Goal: Information Seeking & Learning: Learn about a topic

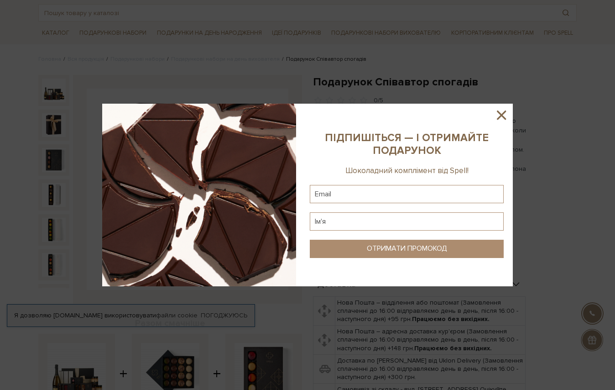
click at [498, 114] on icon at bounding box center [502, 115] width 16 height 16
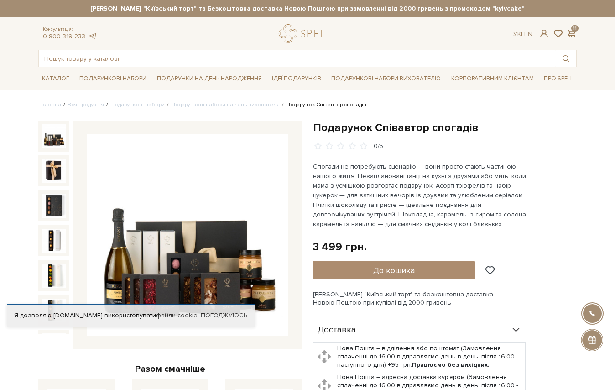
click at [52, 140] on img at bounding box center [54, 136] width 24 height 24
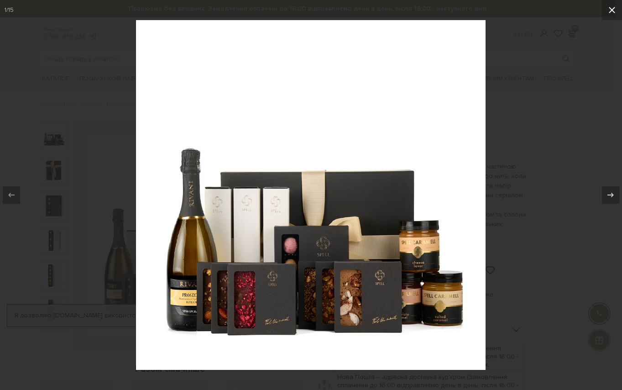
click at [609, 14] on icon at bounding box center [611, 10] width 11 height 11
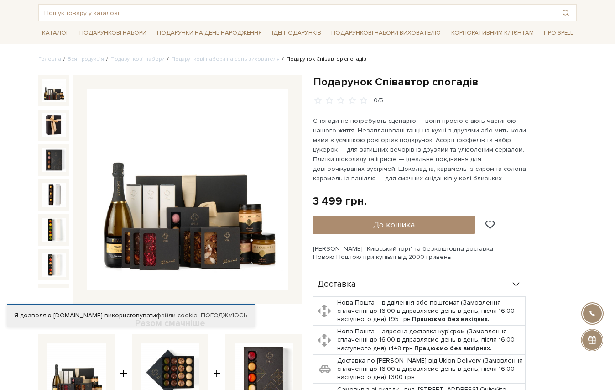
click at [40, 92] on div at bounding box center [53, 90] width 31 height 31
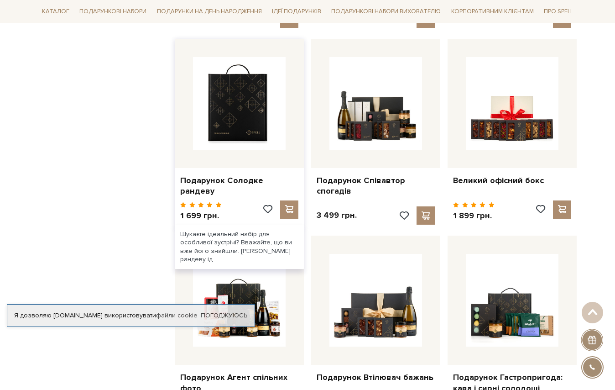
scroll to position [3969, 0]
click at [244, 89] on img at bounding box center [239, 103] width 93 height 93
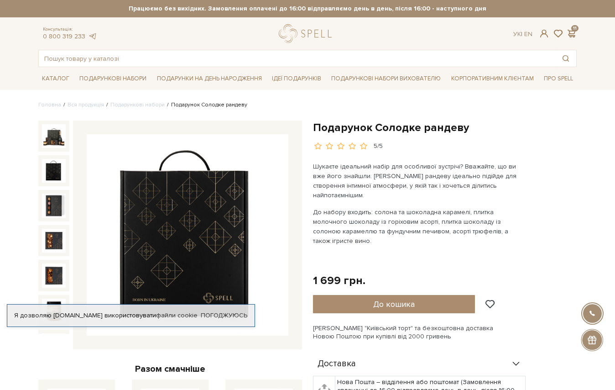
click at [55, 172] on img at bounding box center [54, 171] width 24 height 24
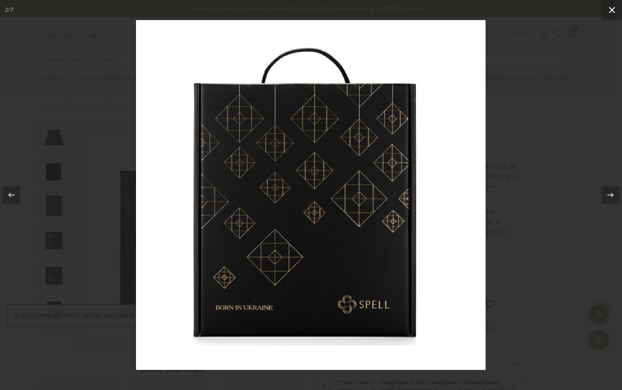
drag, startPoint x: 608, startPoint y: 11, endPoint x: 604, endPoint y: 15, distance: 4.8
click at [604, 15] on button at bounding box center [612, 10] width 20 height 20
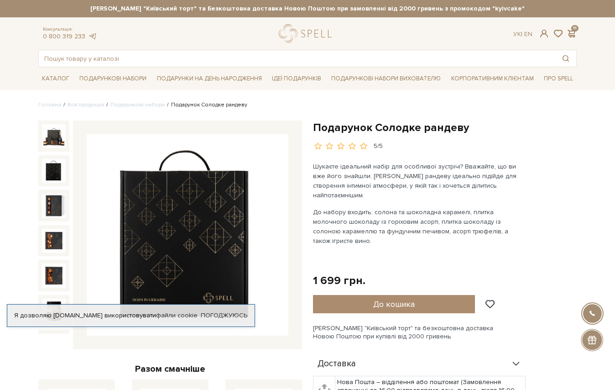
click at [375, 145] on div "5/5" at bounding box center [378, 146] width 9 height 9
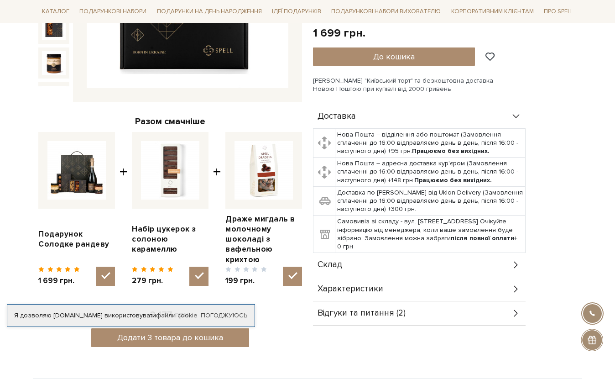
scroll to position [411, 0]
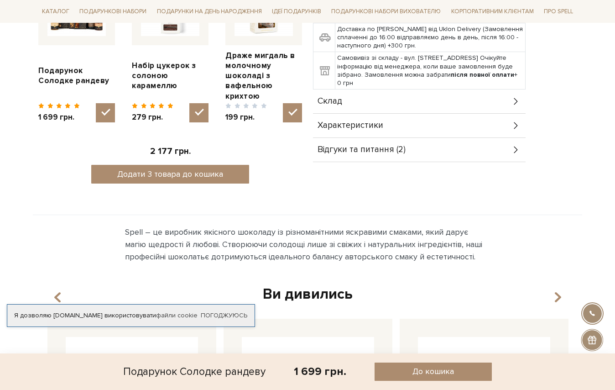
click at [375, 146] on span "Відгуки та питання (2)" at bounding box center [361, 150] width 88 height 8
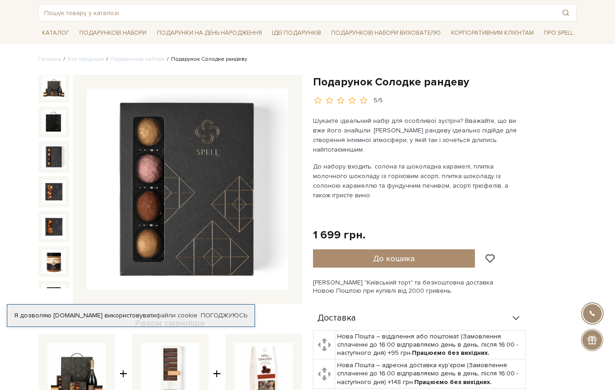
scroll to position [0, 0]
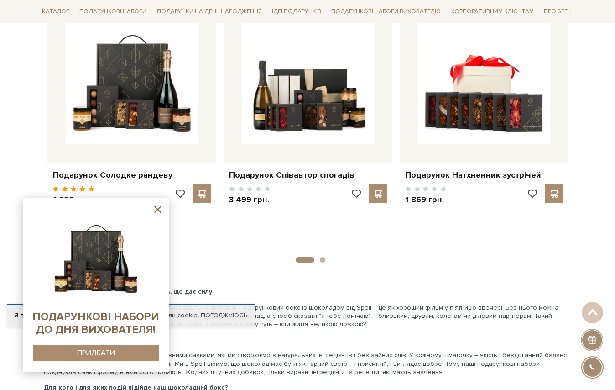
scroll to position [1444, 0]
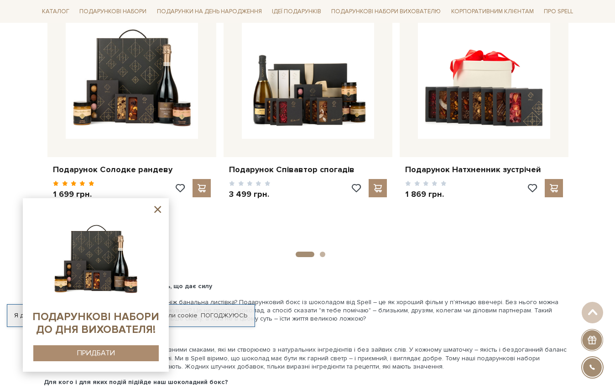
drag, startPoint x: 299, startPoint y: 250, endPoint x: 326, endPoint y: 251, distance: 26.5
click at [322, 251] on button "2" at bounding box center [322, 253] width 5 height 5
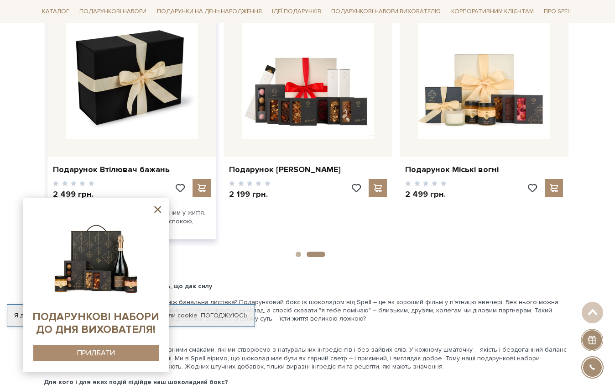
click at [135, 84] on img at bounding box center [132, 72] width 132 height 132
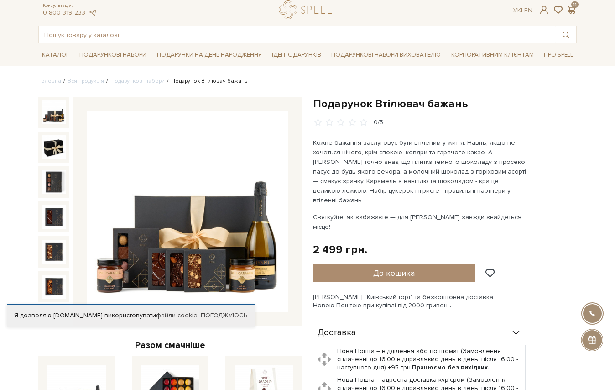
scroll to position [46, 0]
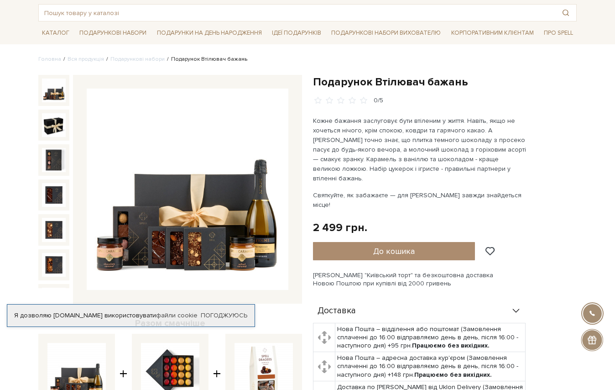
click at [194, 215] on img at bounding box center [188, 189] width 202 height 202
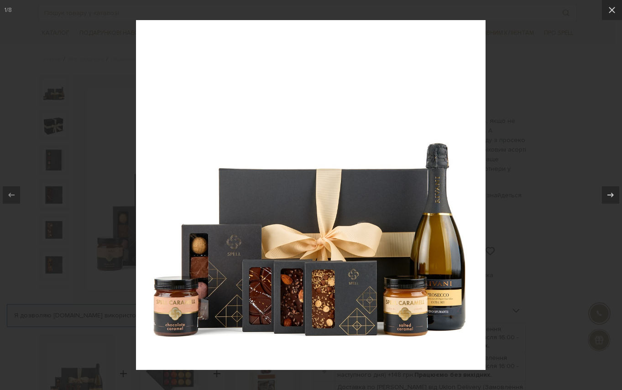
click at [551, 92] on div at bounding box center [311, 195] width 622 height 390
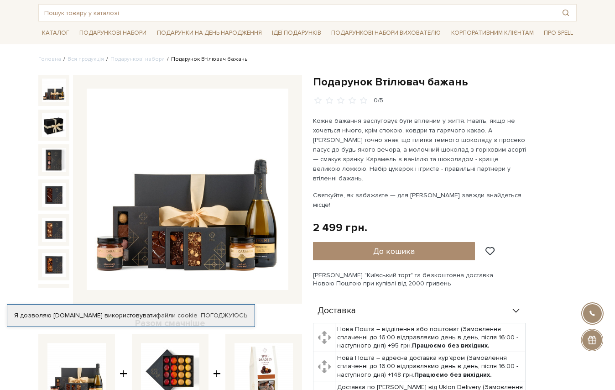
click at [52, 93] on img at bounding box center [54, 90] width 24 height 24
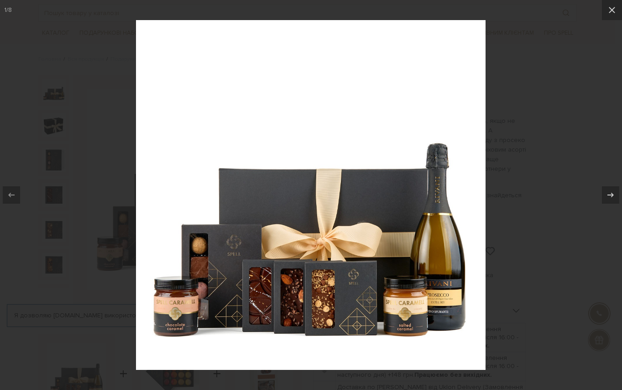
click at [606, 149] on div at bounding box center [311, 195] width 622 height 390
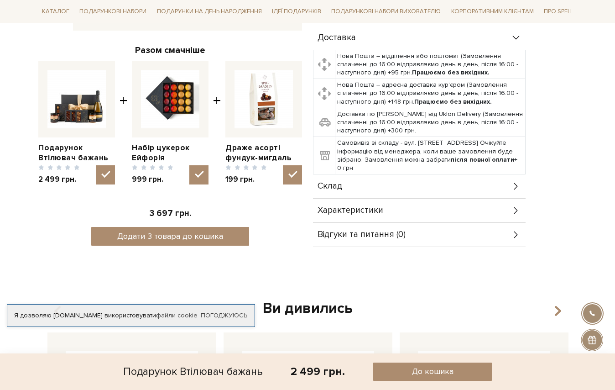
scroll to position [319, 0]
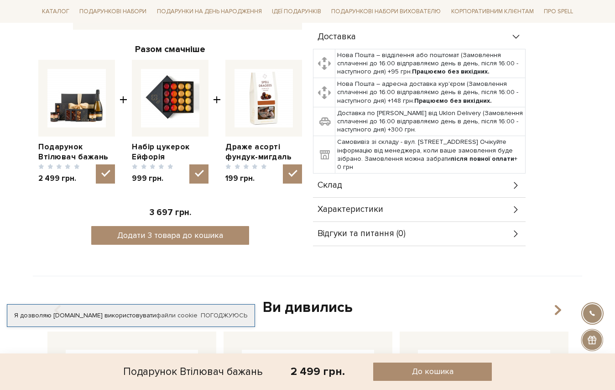
click at [347, 176] on div "Склад" at bounding box center [419, 185] width 213 height 24
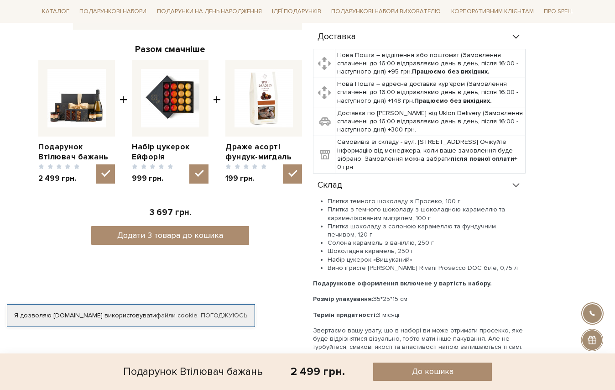
click at [463, 264] on li "Вино ігристе [PERSON_NAME] Rivani Prosecco DOC біле, 0,75 л" at bounding box center [427, 268] width 198 height 8
drag, startPoint x: 448, startPoint y: 250, endPoint x: 324, endPoint y: 251, distance: 123.2
click at [324, 251] on ul "Плитка темного шоколаду з Просеко, 100 г Плитка з темного шоколаду з шоколадною…" at bounding box center [419, 234] width 213 height 75
copy li "Вино ігристе [PERSON_NAME] Rivani Prosecco DOC"
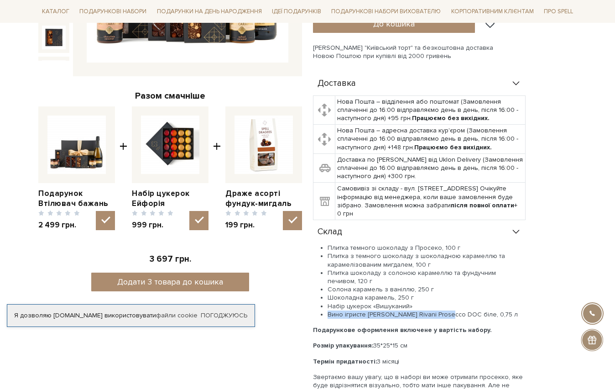
scroll to position [274, 0]
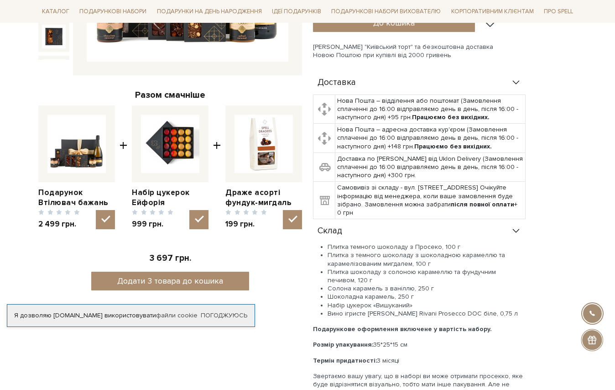
click at [394, 301] on li "Набір цукерок «Вишуканий»" at bounding box center [427, 305] width 198 height 8
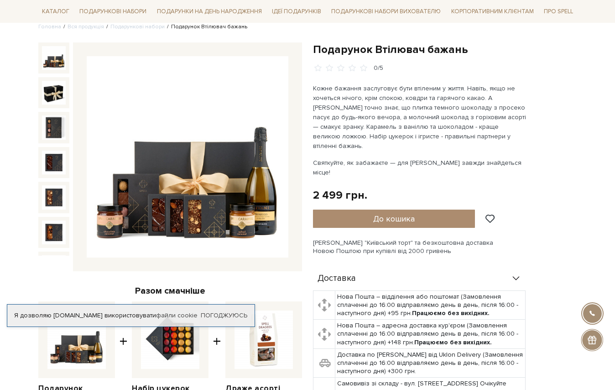
scroll to position [46, 0]
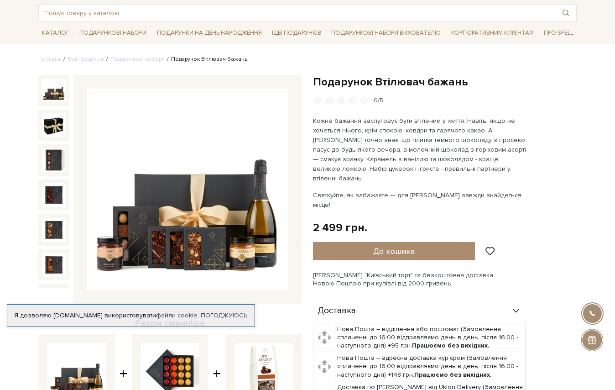
click at [230, 236] on img at bounding box center [188, 189] width 202 height 202
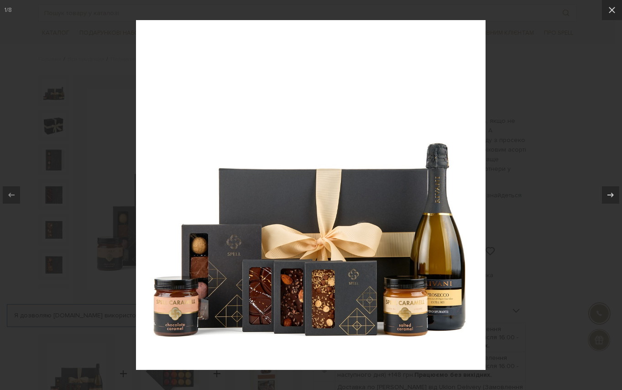
click at [281, 302] on img at bounding box center [310, 194] width 349 height 349
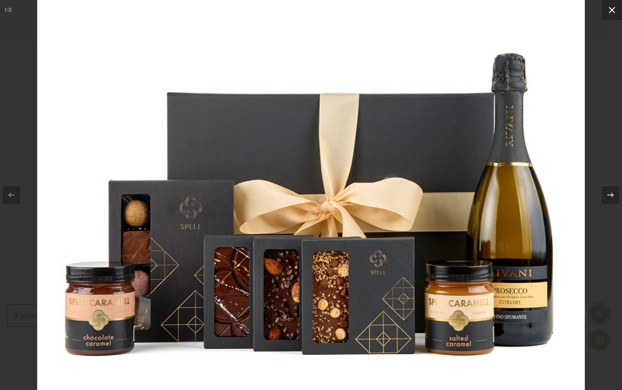
click at [614, 9] on icon at bounding box center [611, 10] width 11 height 11
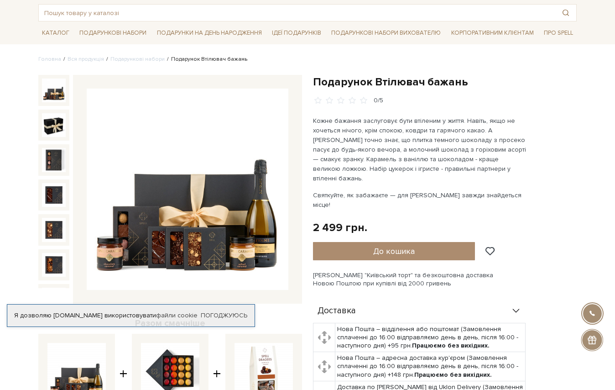
scroll to position [91, 0]
